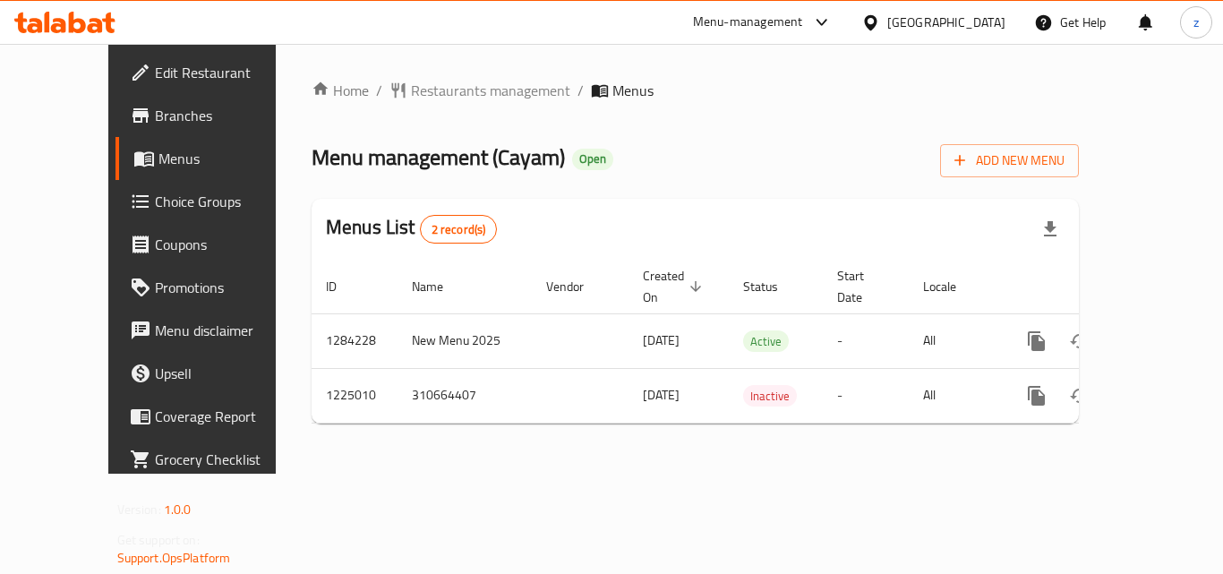
click at [155, 206] on span "Choice Groups" at bounding box center [226, 201] width 143 height 21
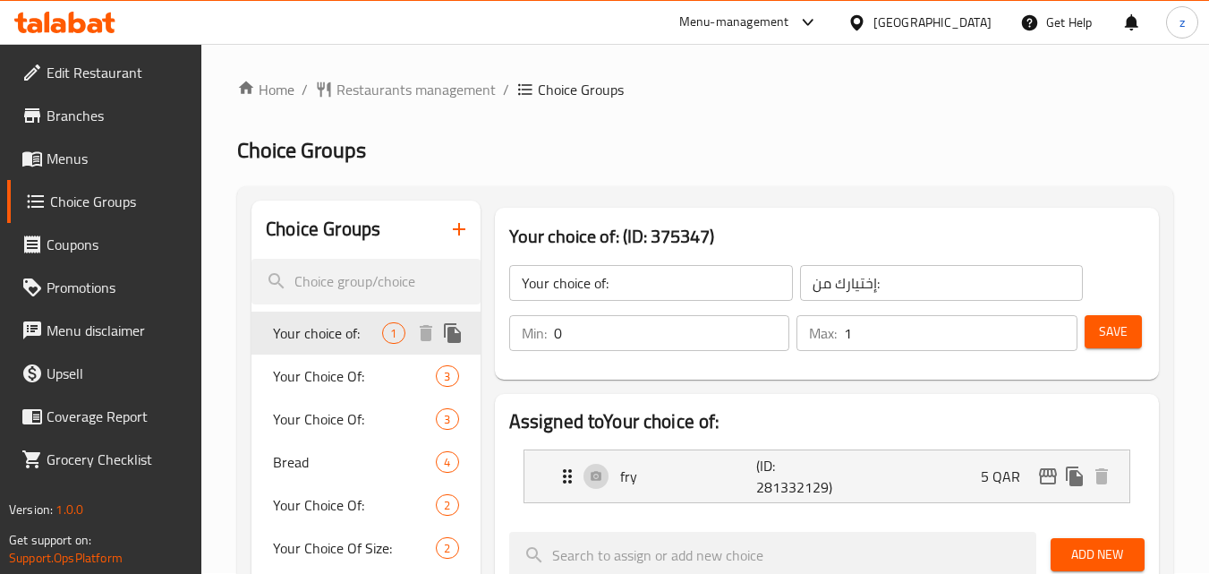
scroll to position [179, 0]
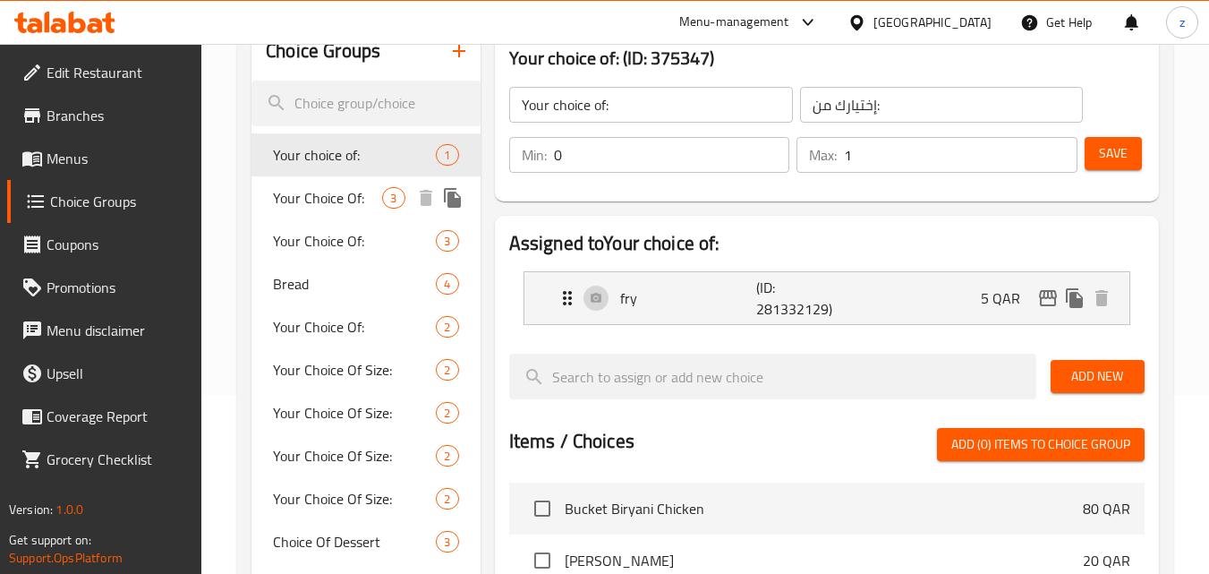
click at [325, 189] on span "Your Choice Of:" at bounding box center [327, 197] width 109 height 21
type input "Your Choice Of:"
type input "1"
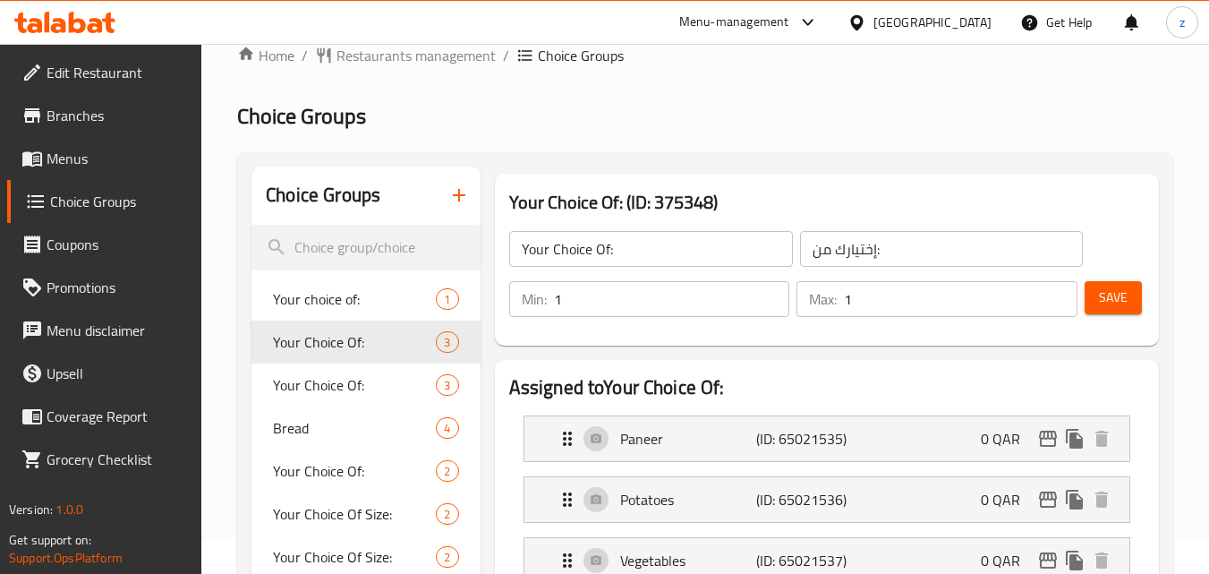
scroll to position [90, 0]
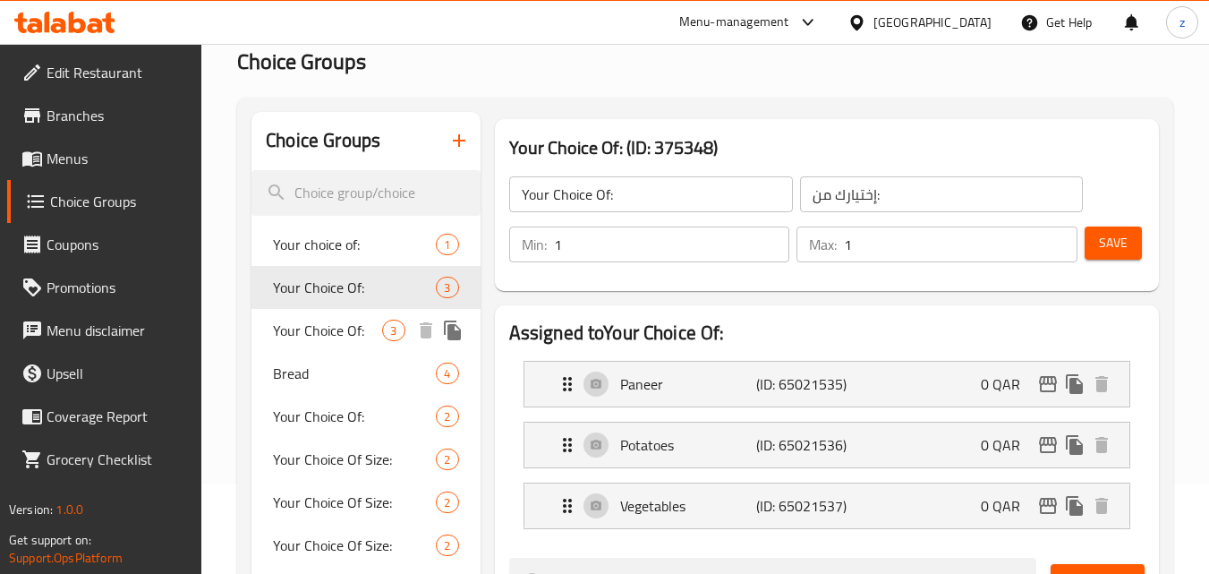
click at [319, 323] on span "Your Choice Of:" at bounding box center [327, 330] width 109 height 21
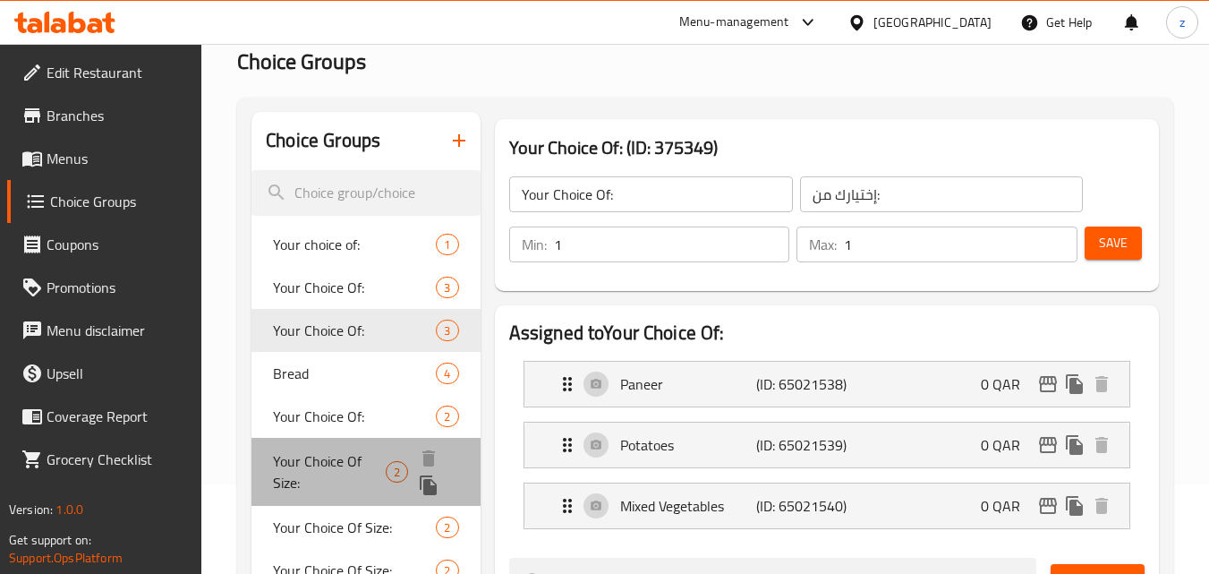
click at [342, 450] on span "Your Choice Of Size:" at bounding box center [329, 471] width 113 height 43
type input "Your Choice Of Size:"
type input "إختيارك من الحجم:"
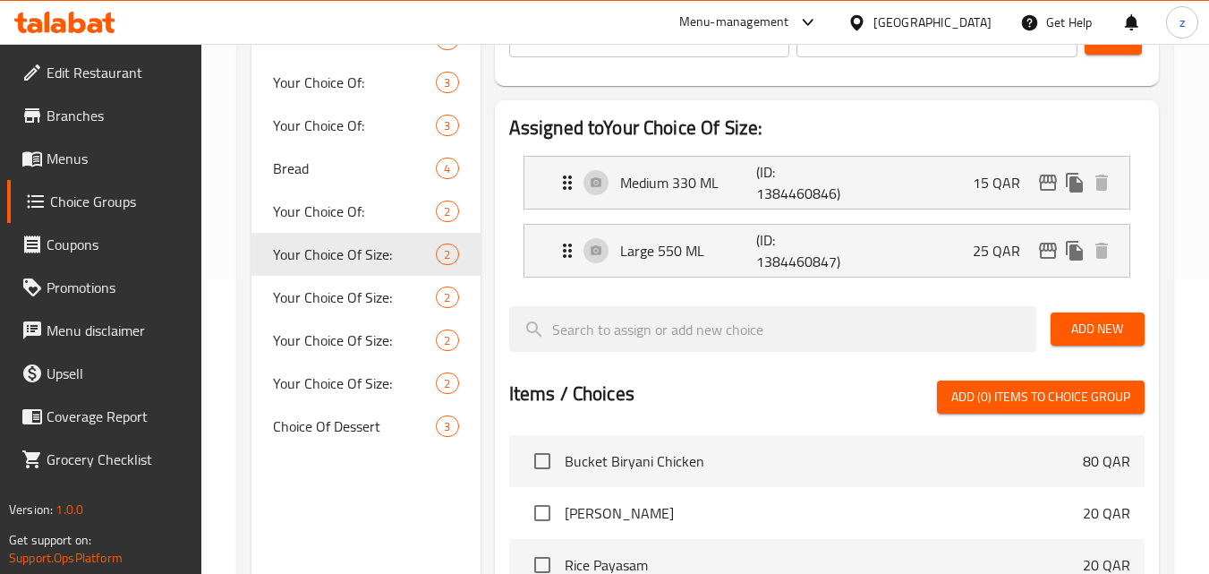
scroll to position [448, 0]
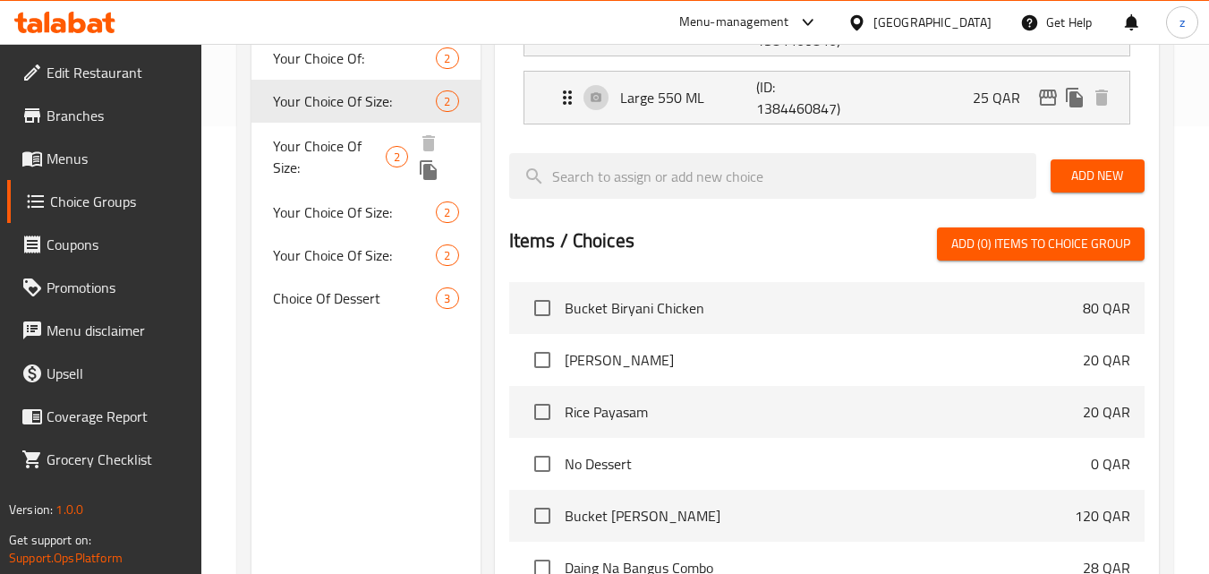
click at [354, 139] on span "Your Choice Of Size:" at bounding box center [329, 156] width 113 height 43
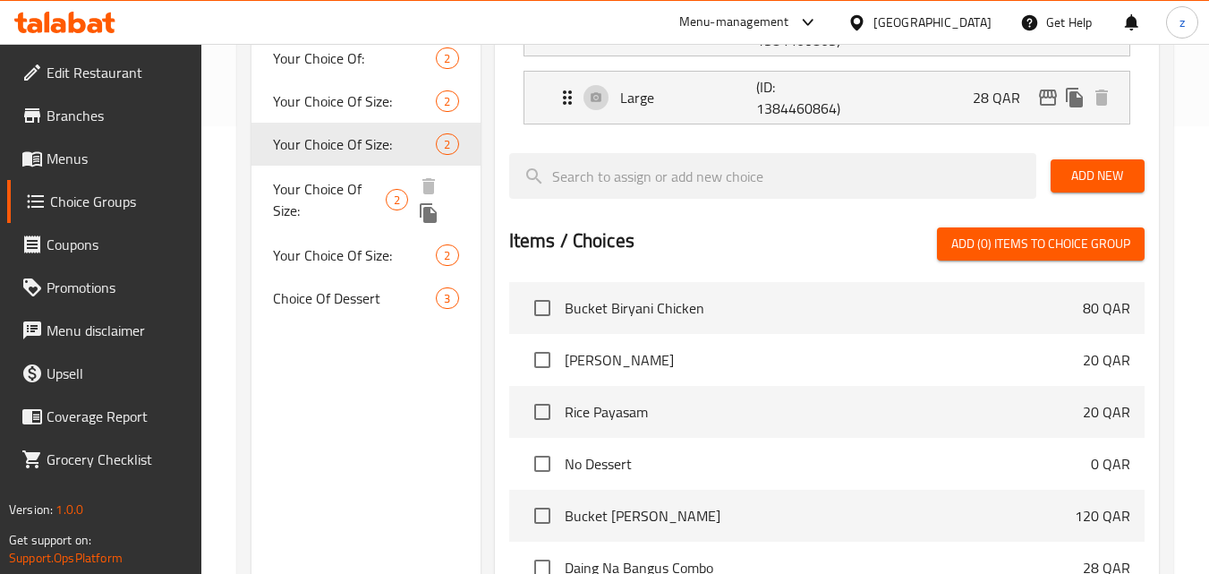
scroll to position [269, 0]
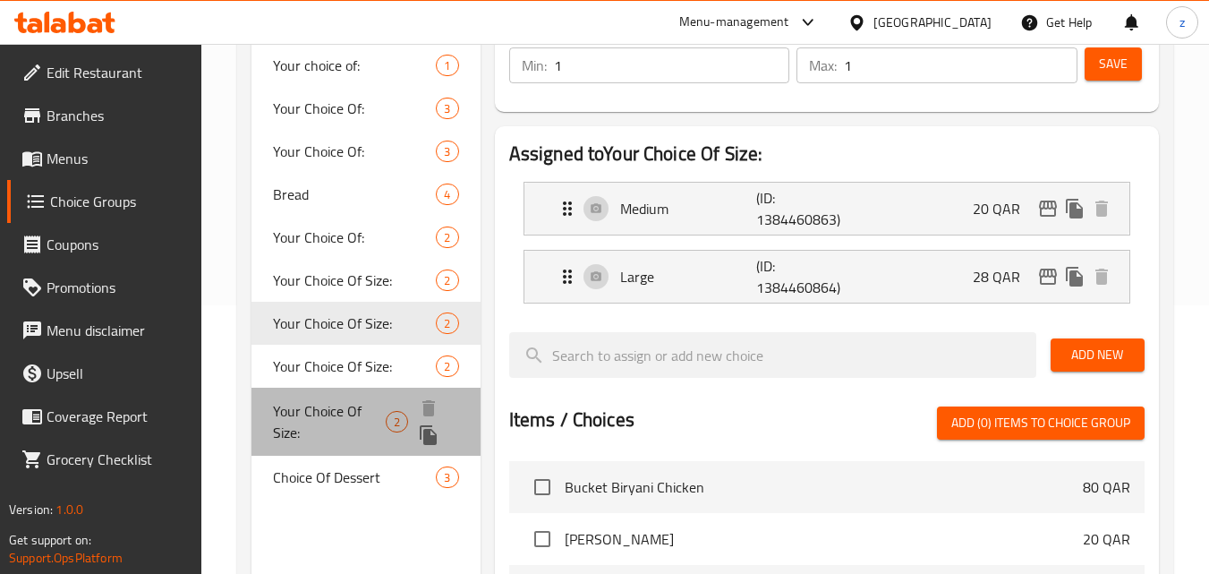
click at [346, 415] on span "Your Choice Of Size:" at bounding box center [329, 421] width 113 height 43
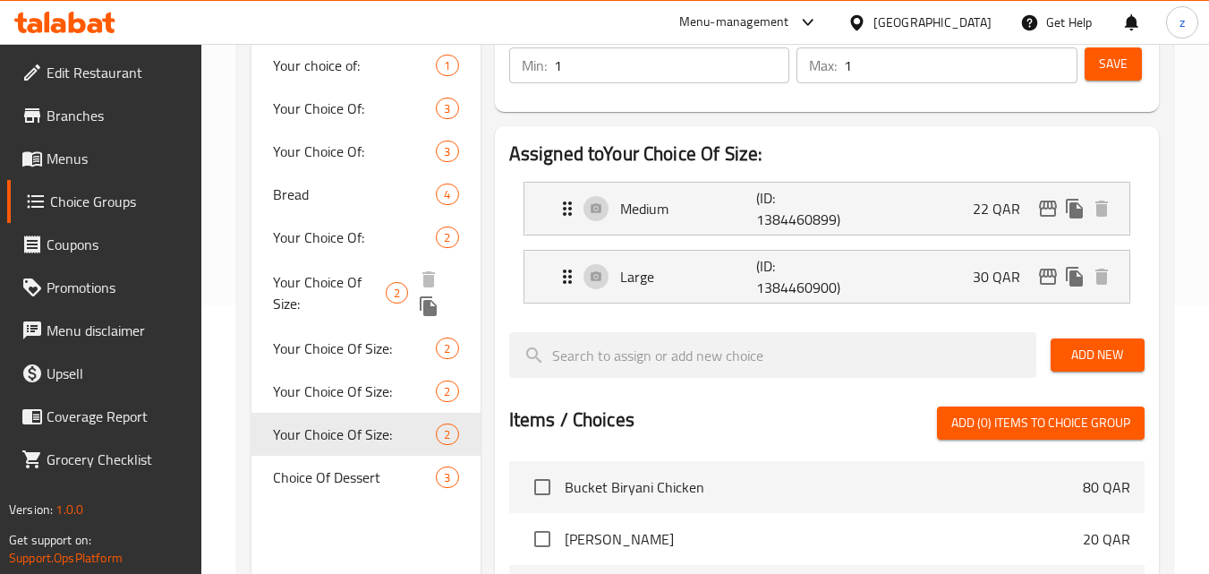
click at [355, 290] on span "Your Choice Of Size:" at bounding box center [329, 292] width 113 height 43
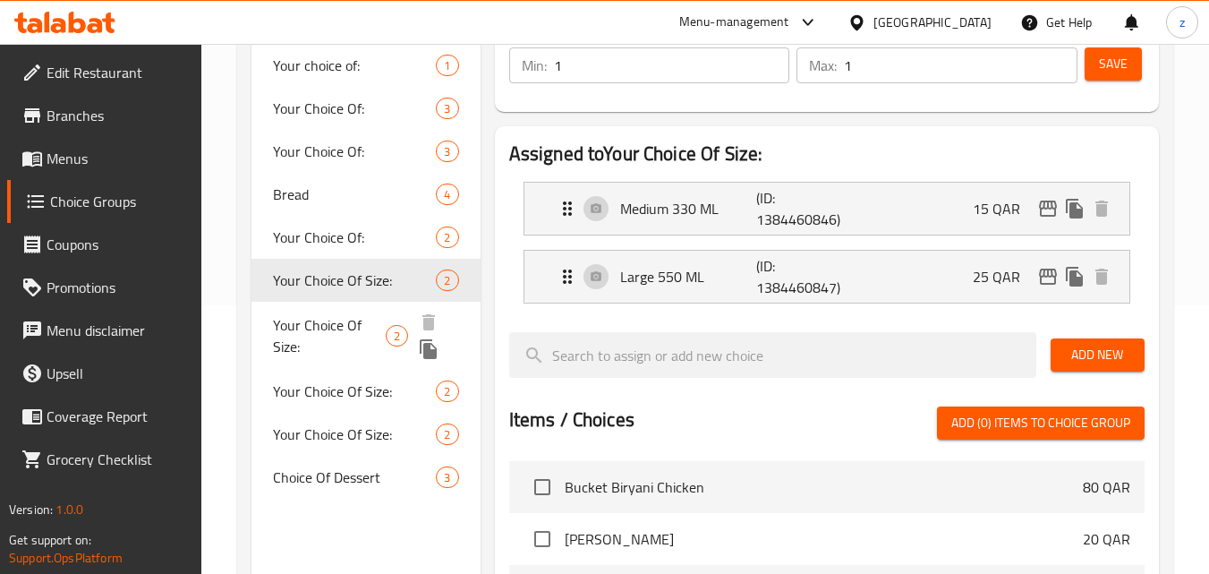
click at [352, 338] on span "Your Choice Of Size:" at bounding box center [329, 335] width 113 height 43
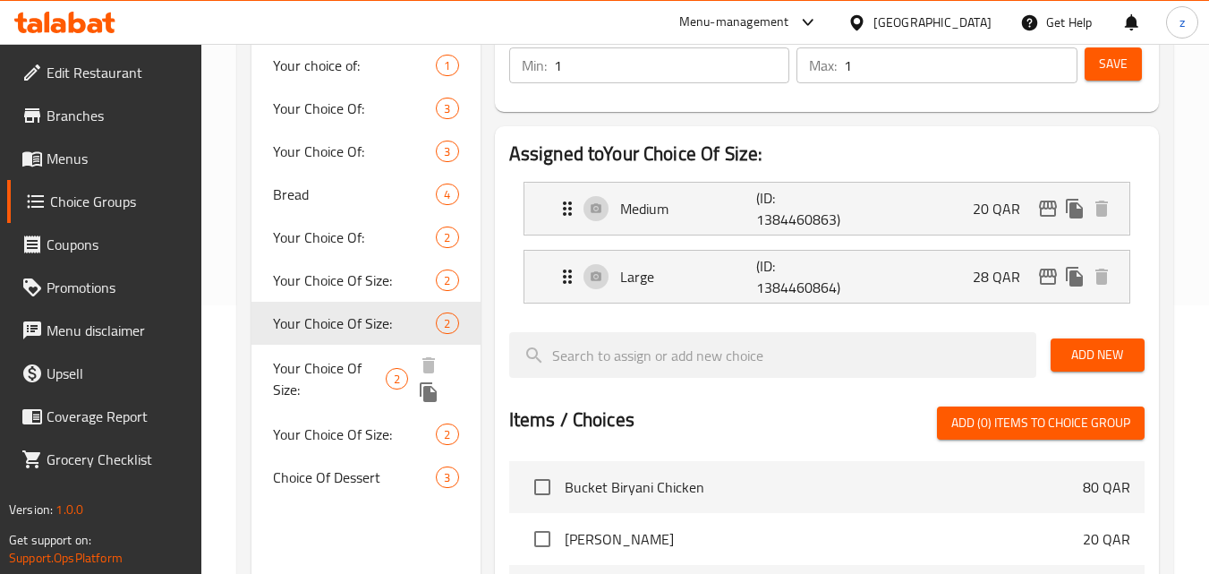
click at [342, 391] on span "Your Choice Of Size:" at bounding box center [329, 378] width 113 height 43
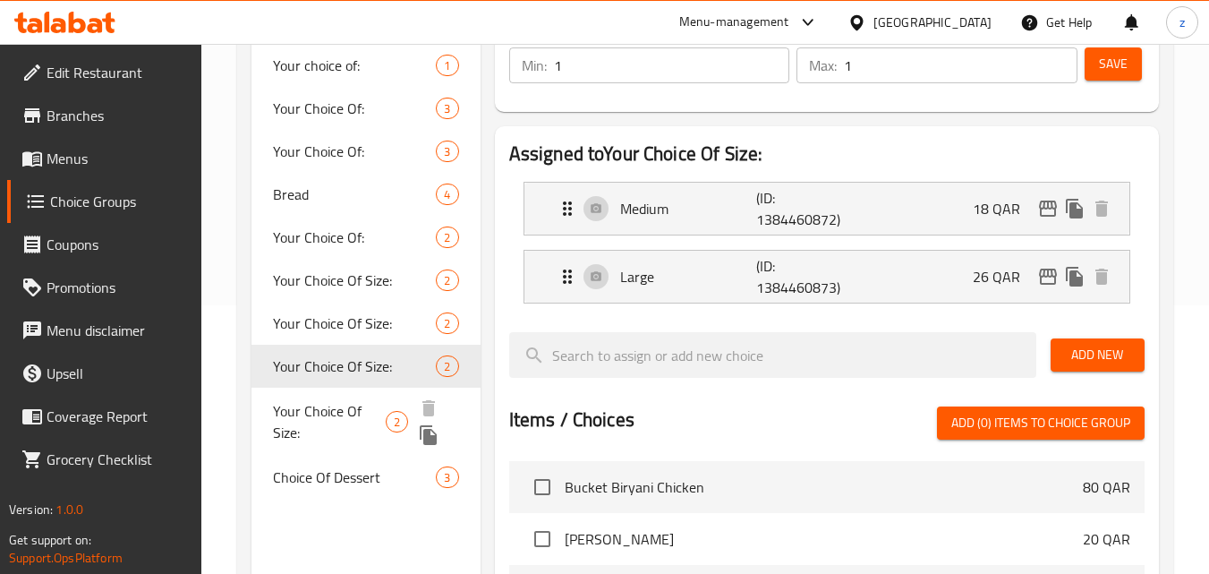
click at [342, 423] on span "Your Choice Of Size:" at bounding box center [329, 421] width 113 height 43
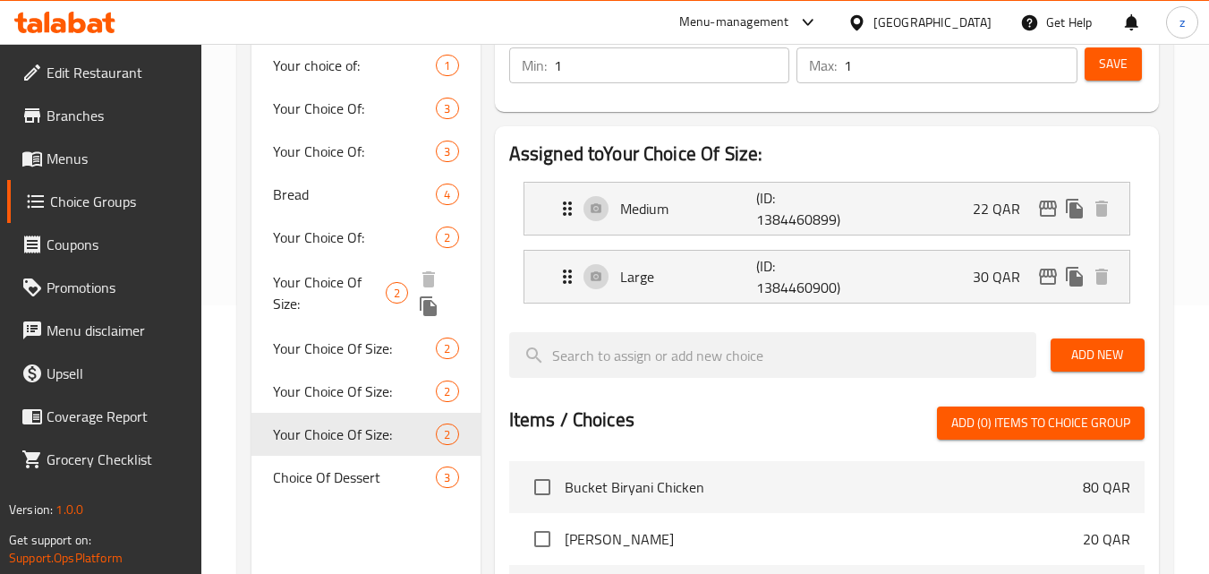
click at [362, 288] on span "Your Choice Of Size:" at bounding box center [329, 292] width 113 height 43
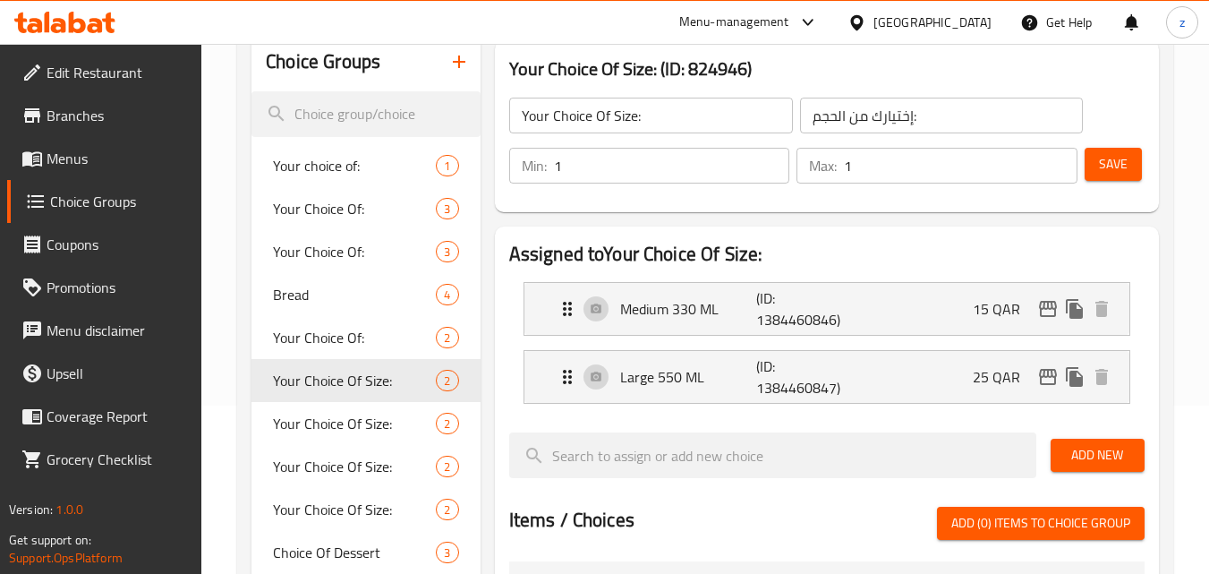
scroll to position [90, 0]
